Goal: Transaction & Acquisition: Obtain resource

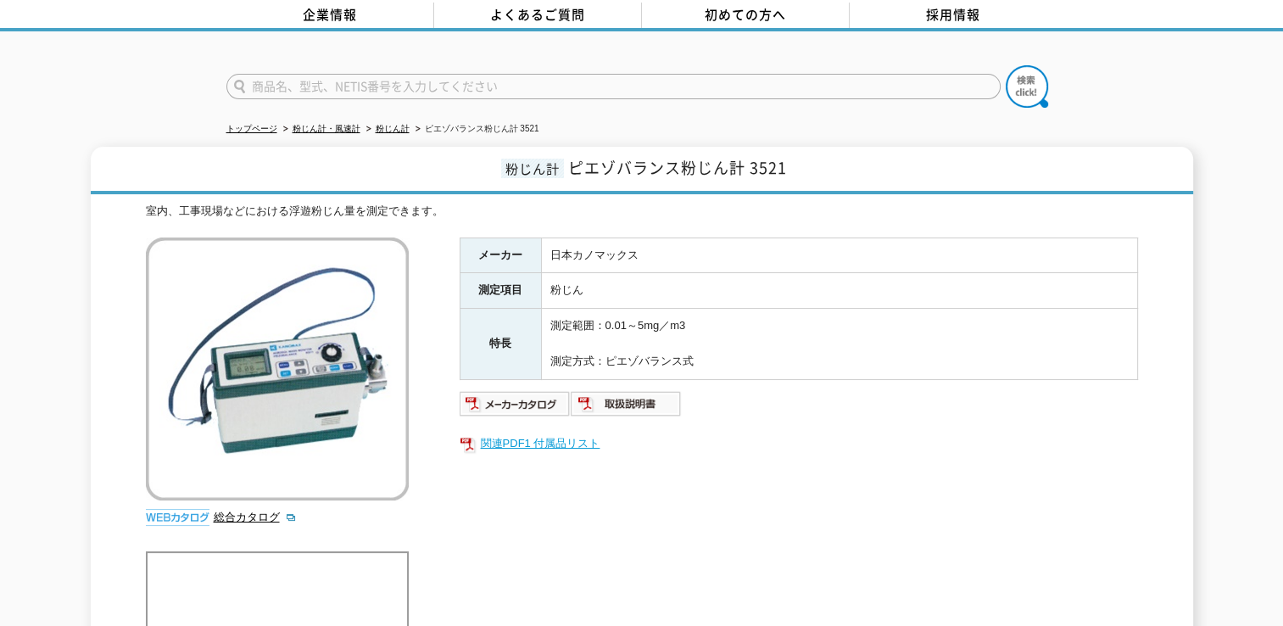
scroll to position [85, 0]
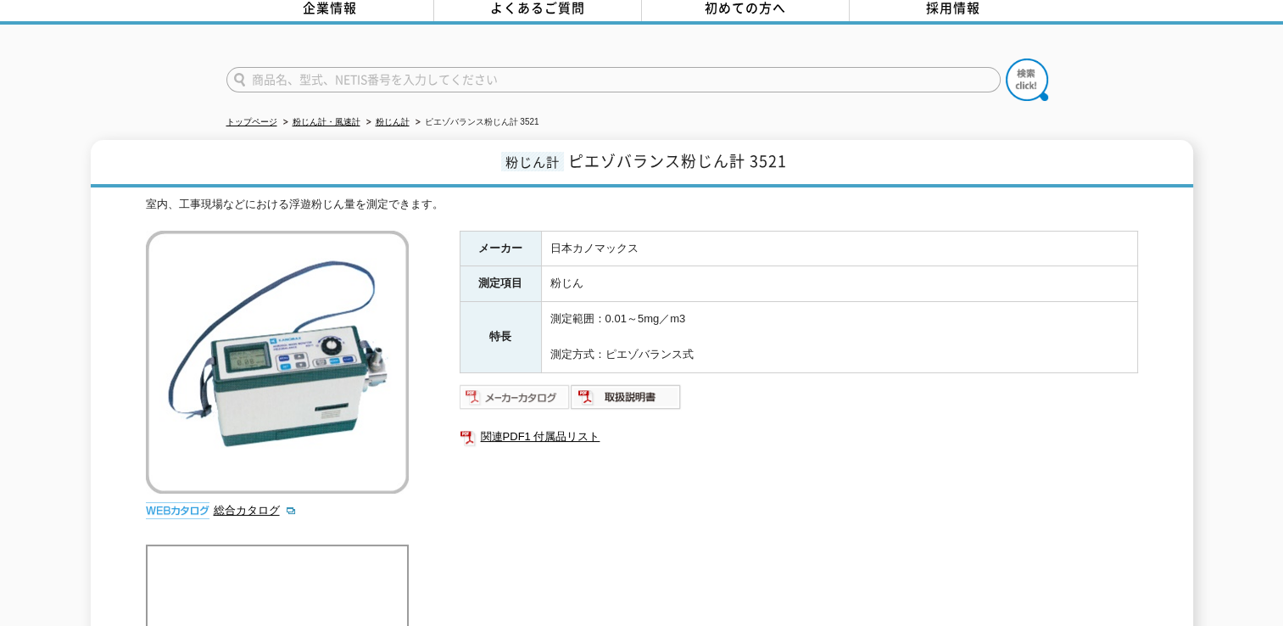
click at [531, 383] on img at bounding box center [515, 396] width 111 height 27
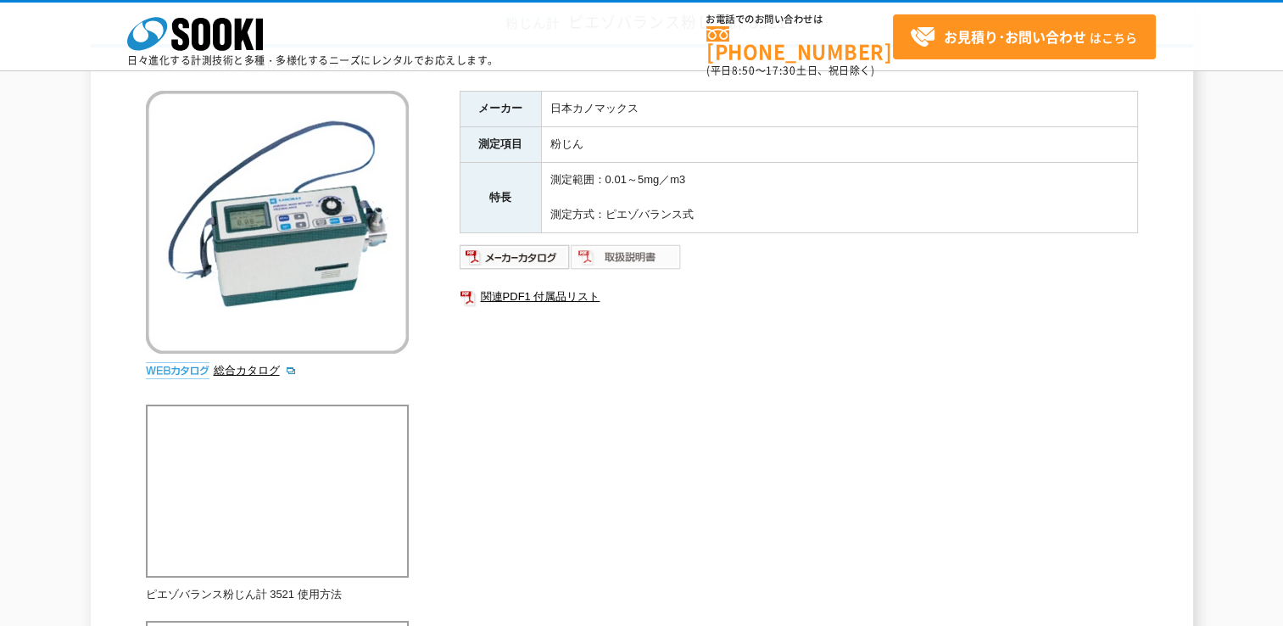
scroll to position [170, 0]
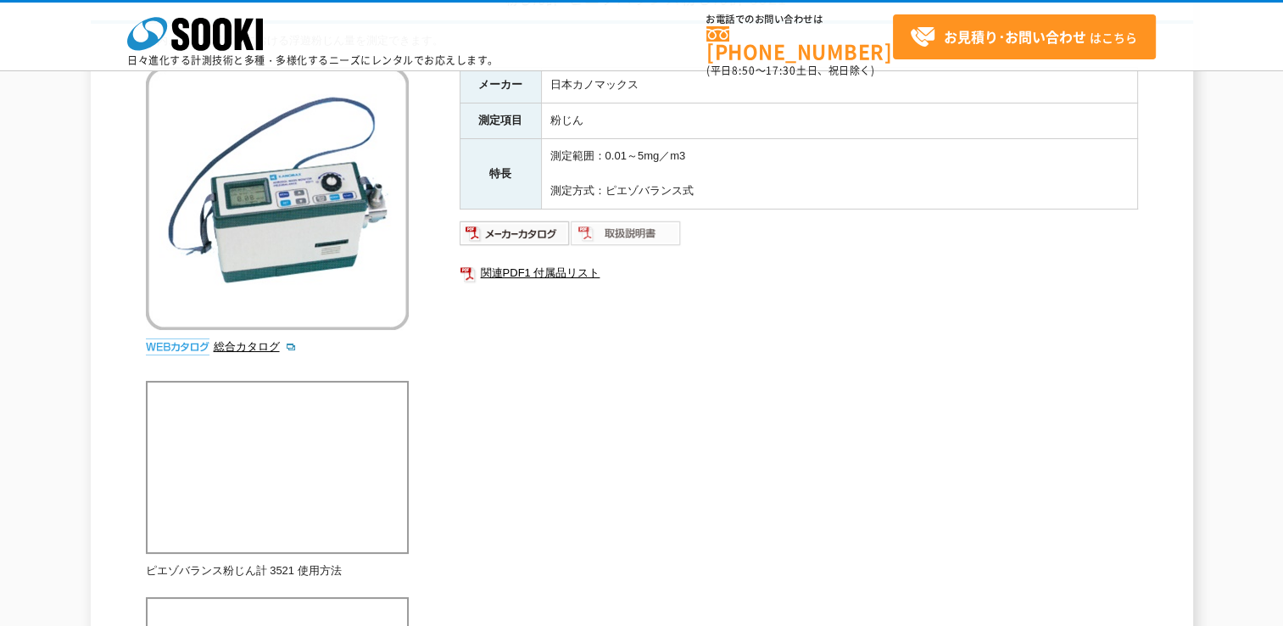
click at [641, 232] on img at bounding box center [626, 233] width 111 height 27
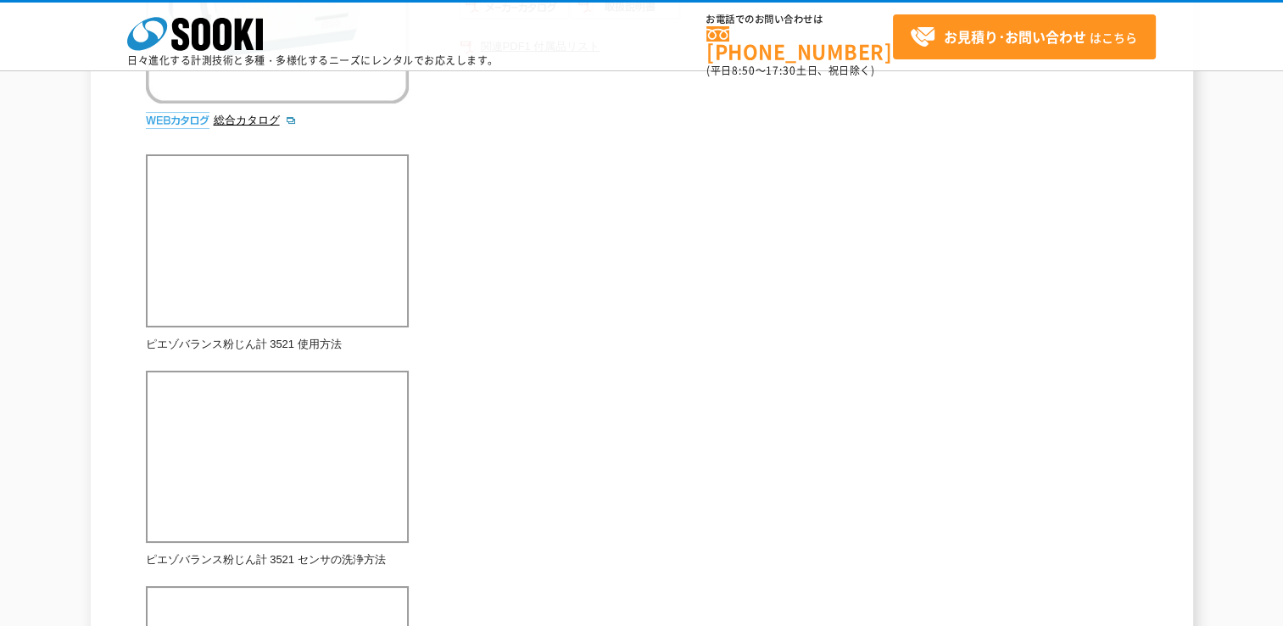
scroll to position [0, 0]
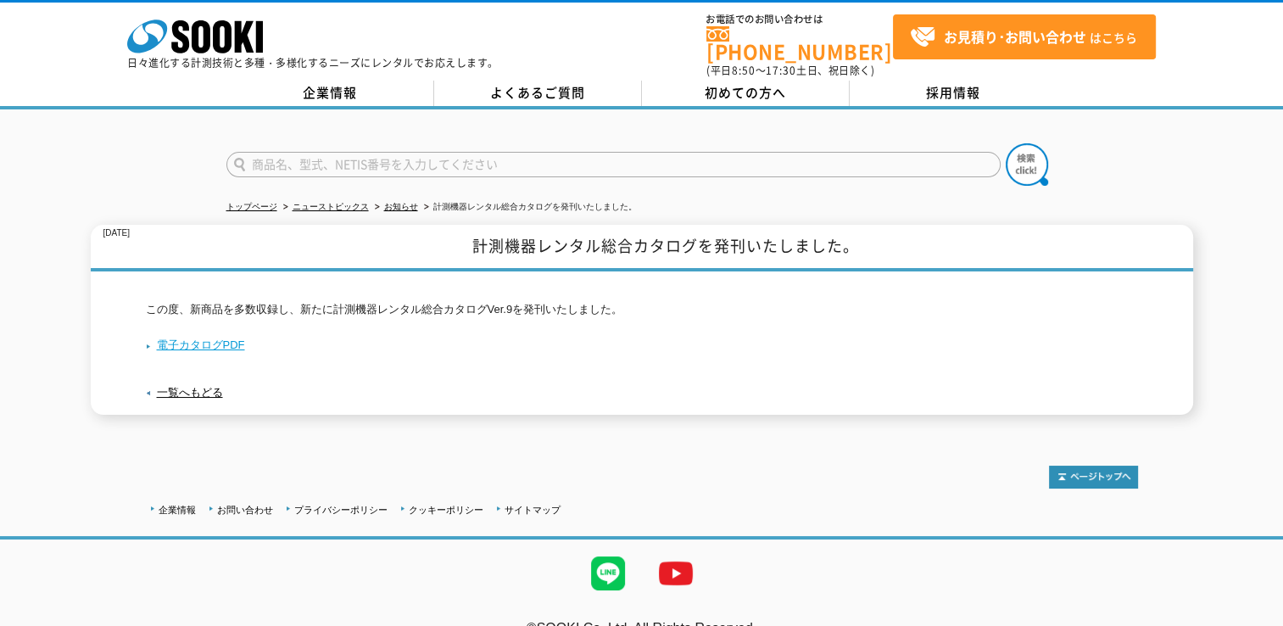
click at [215, 338] on link "電子カタログPDF" at bounding box center [195, 344] width 99 height 13
click at [206, 338] on link "電子カタログPDF" at bounding box center [195, 344] width 99 height 13
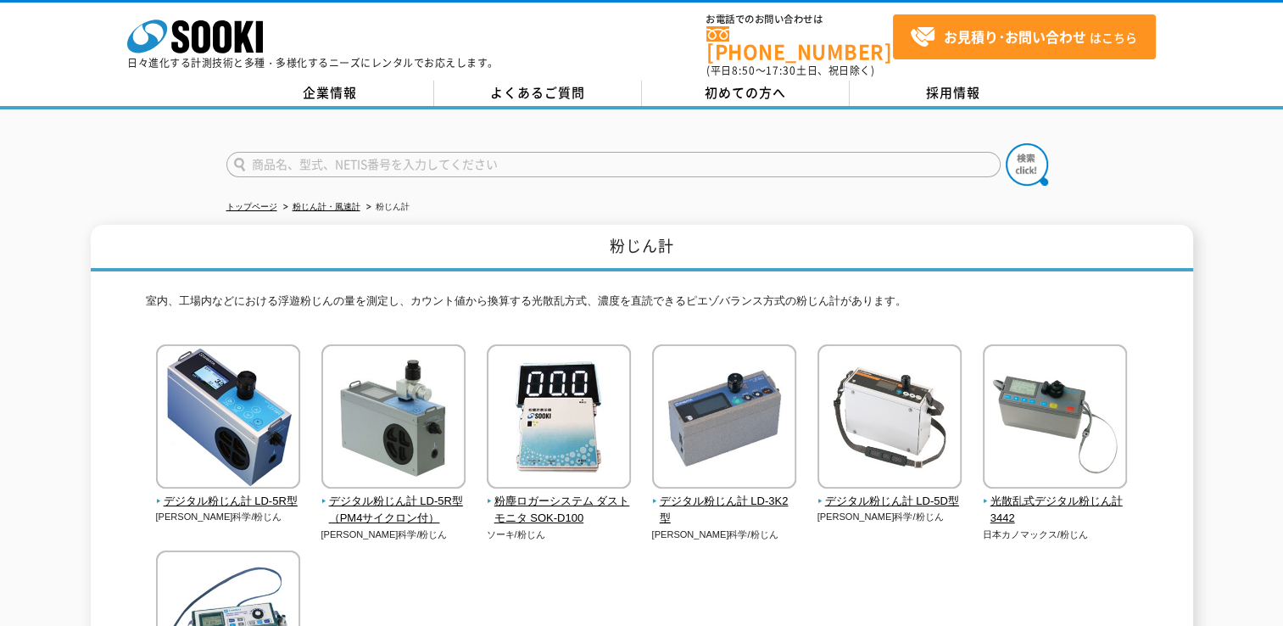
scroll to position [85, 0]
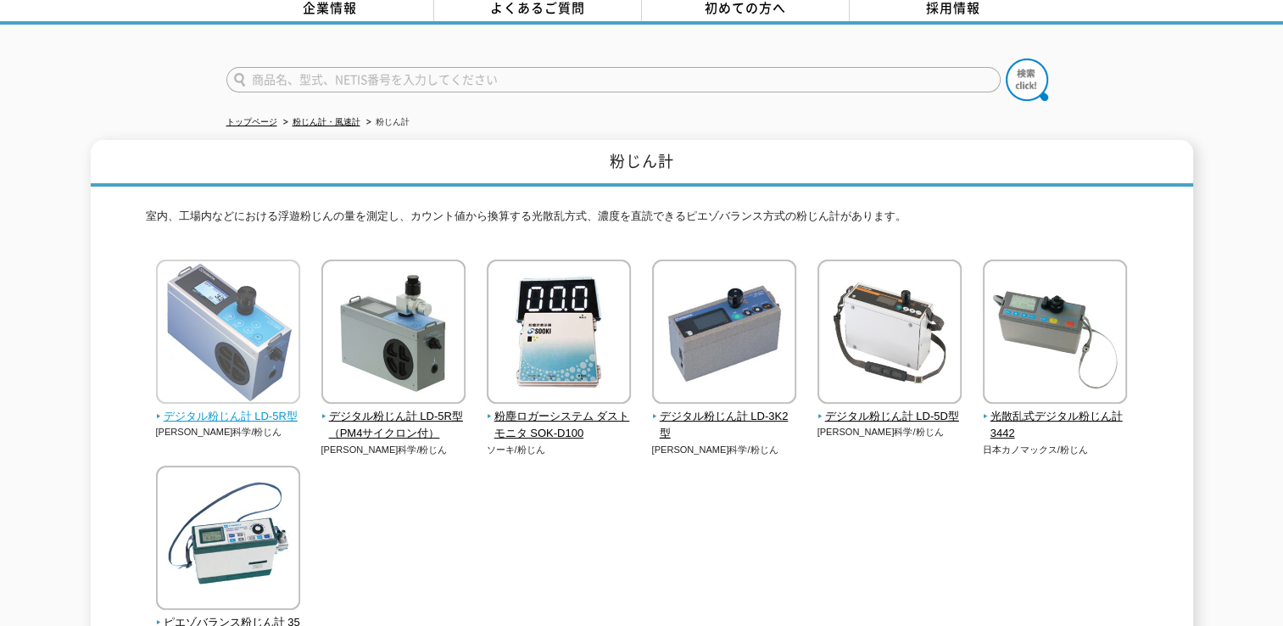
click at [241, 314] on img at bounding box center [228, 334] width 144 height 148
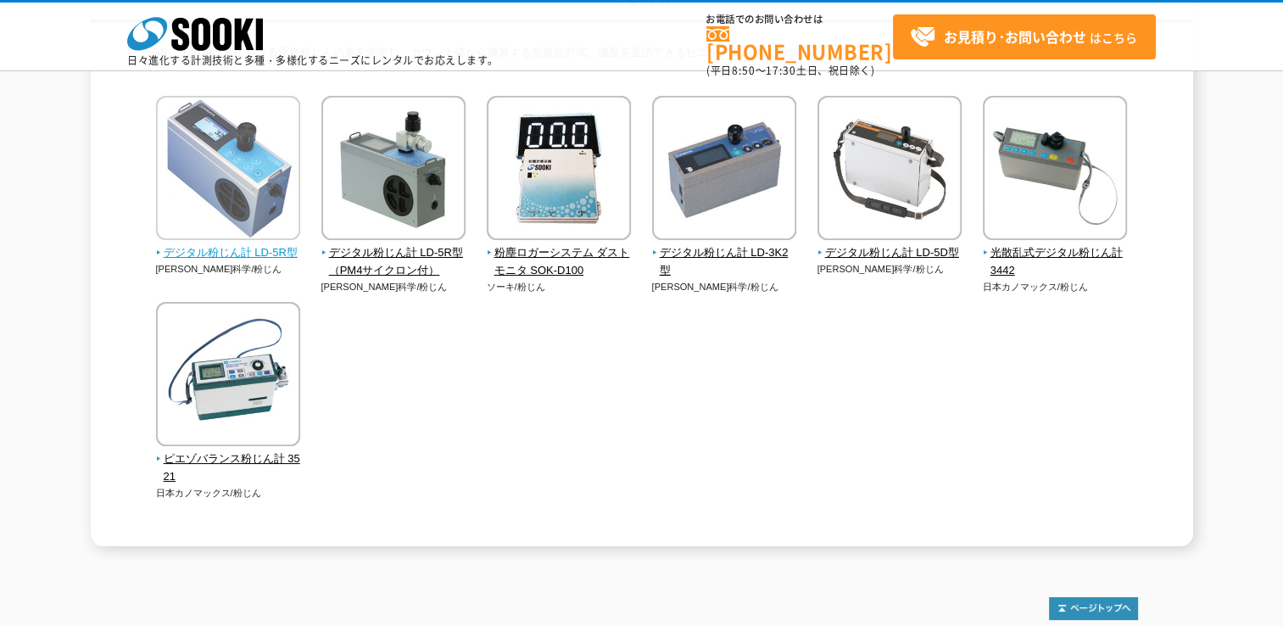
click at [238, 202] on img at bounding box center [228, 170] width 144 height 148
click at [285, 179] on img at bounding box center [228, 170] width 144 height 148
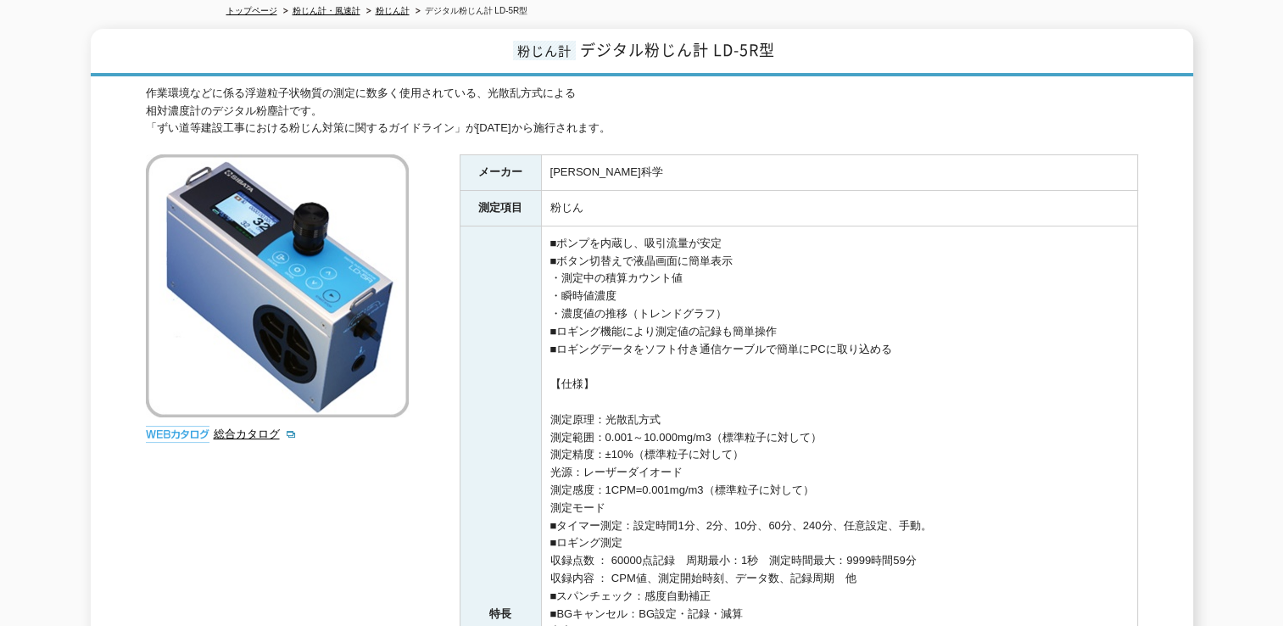
scroll to position [339, 0]
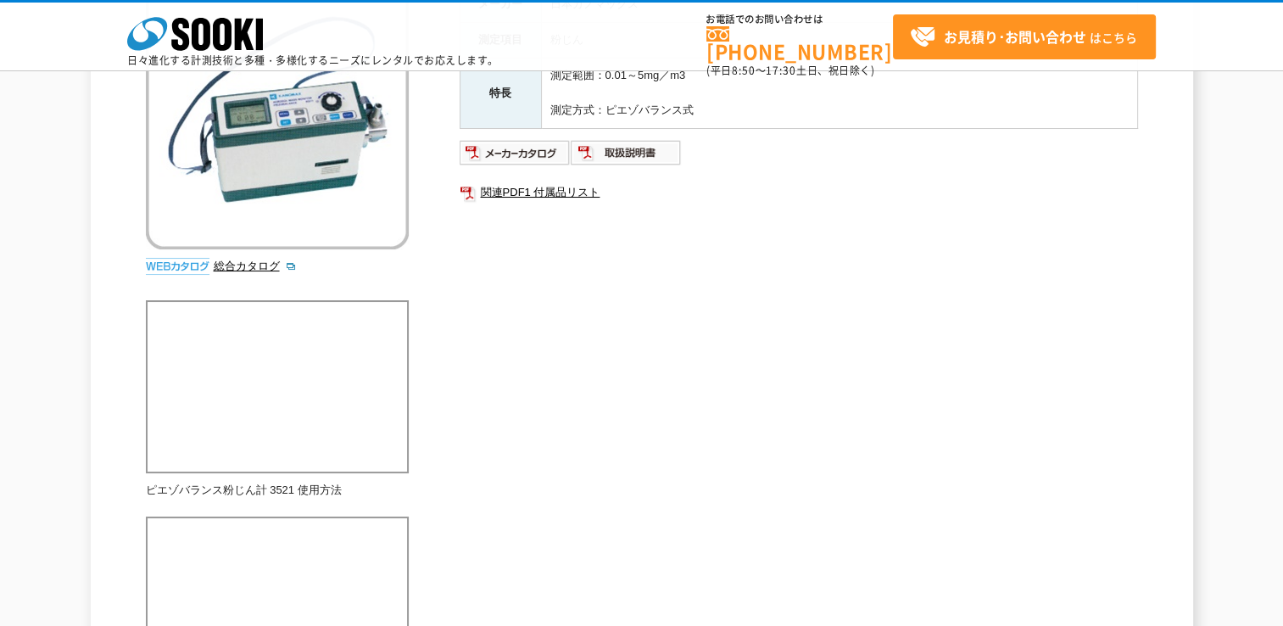
scroll to position [254, 0]
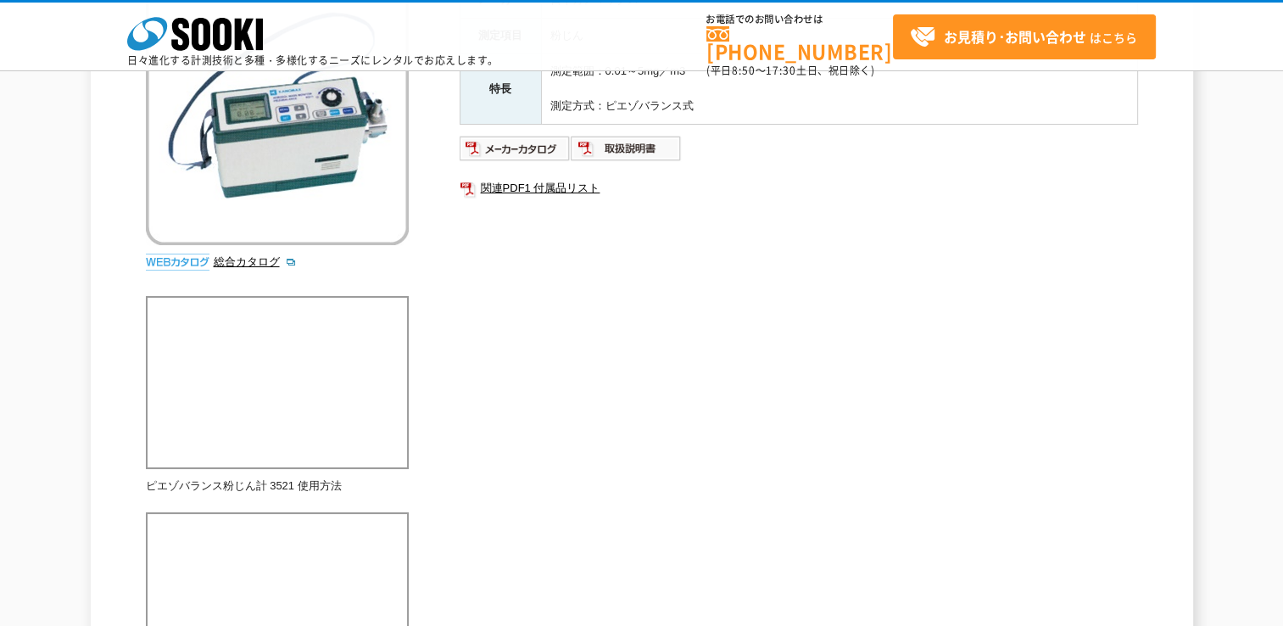
drag, startPoint x: 773, startPoint y: 413, endPoint x: 819, endPoint y: 445, distance: 56.7
click at [773, 413] on div "室内、工事現場などにおける浮遊粉じん量を測定できます。 総合カタログ メーカー 日本カノマックス 測定項目 粉じん 特長 測定範囲：0.01～5mg／m3 測…" at bounding box center [642, 445] width 993 height 997
click at [545, 177] on link "関連PDF1 付属品リスト" at bounding box center [799, 188] width 679 height 22
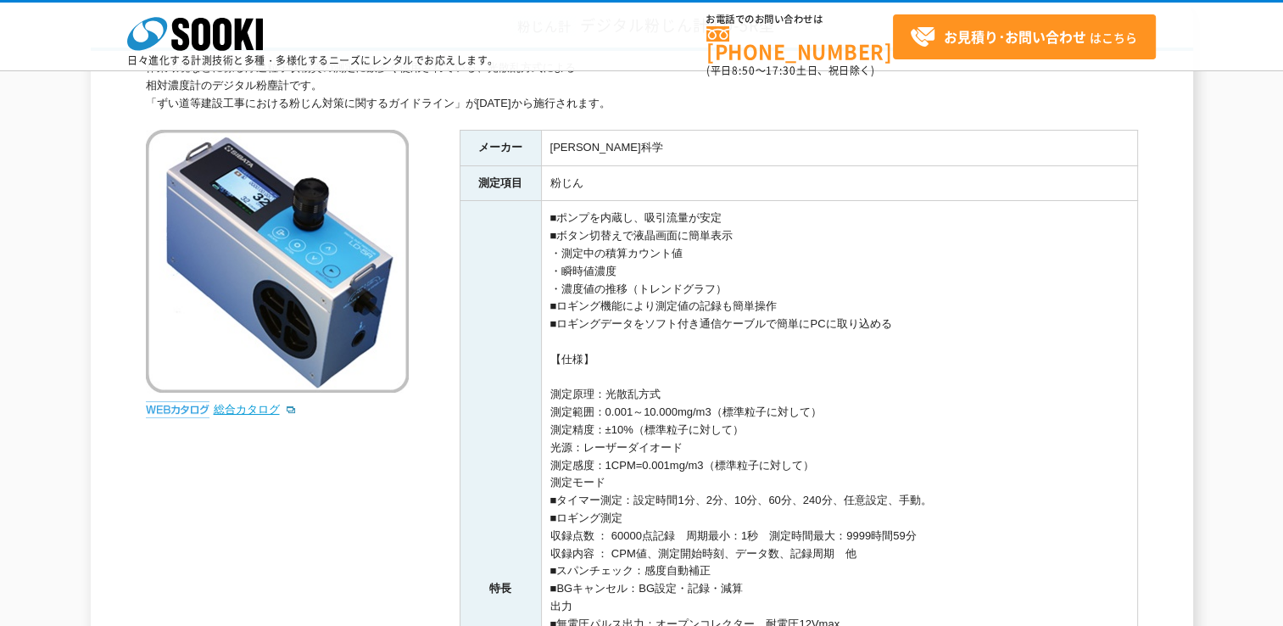
scroll to position [254, 0]
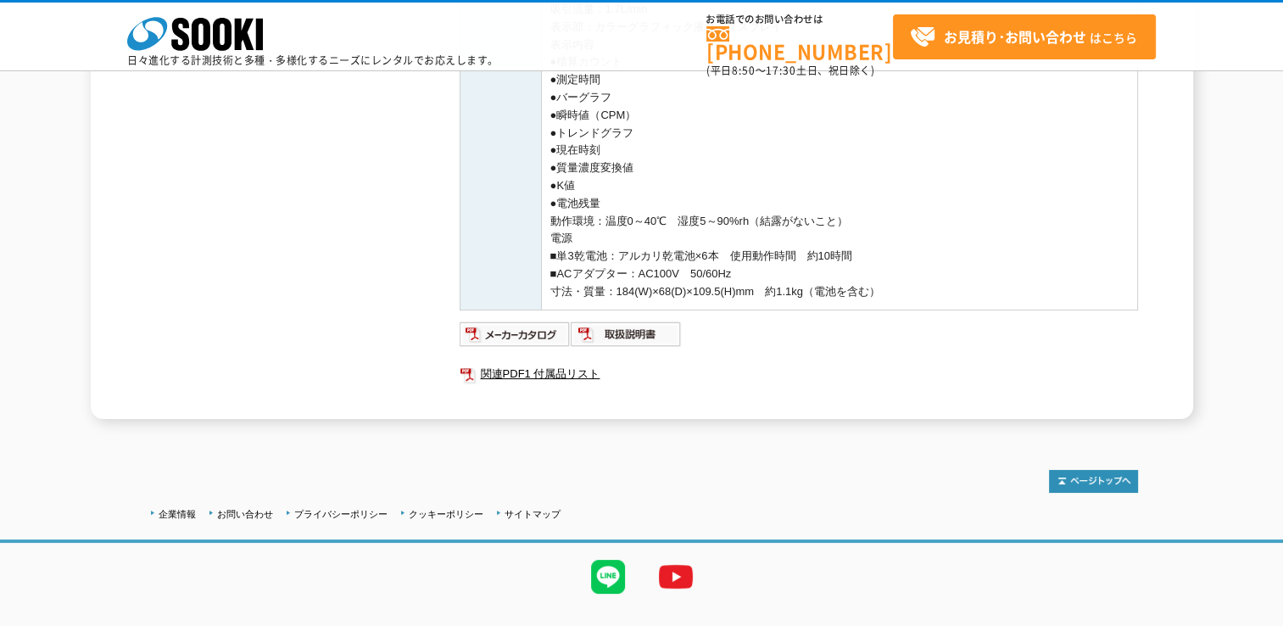
scroll to position [842, 0]
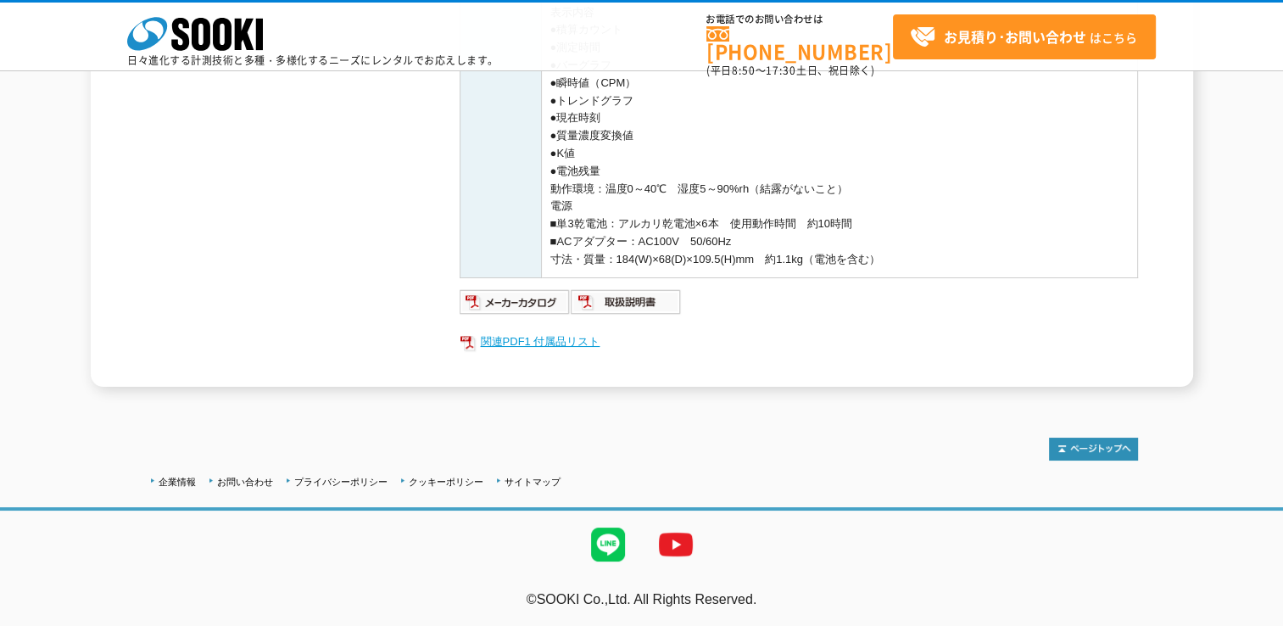
click at [534, 332] on link "関連PDF1 付属品リスト" at bounding box center [799, 342] width 679 height 22
